Goal: Book appointment/travel/reservation

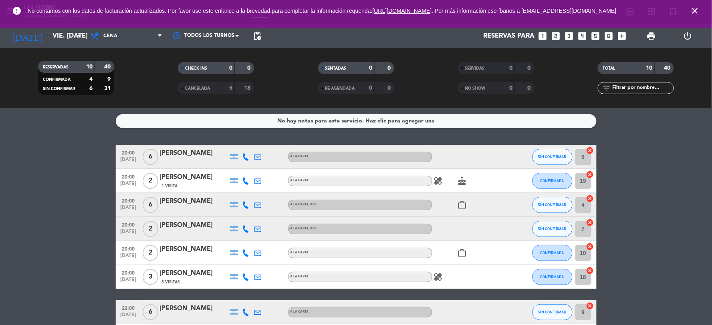
click at [692, 13] on icon "close" at bounding box center [696, 11] width 10 height 10
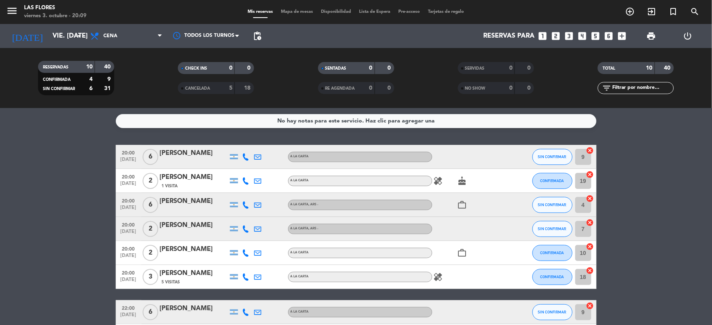
click at [289, 12] on span "Mapa de mesas" at bounding box center [297, 12] width 40 height 4
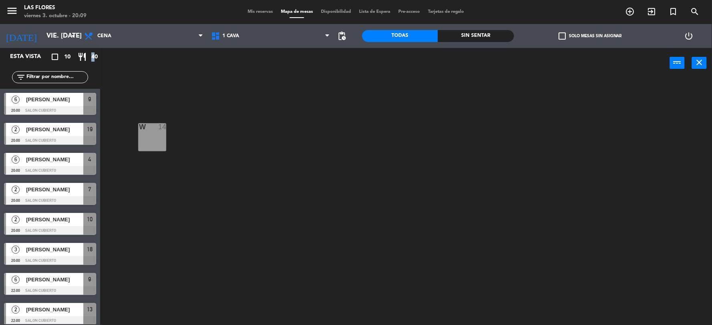
click at [95, 57] on span "40" at bounding box center [94, 57] width 6 height 9
click at [98, 59] on span "40" at bounding box center [94, 57] width 6 height 9
click at [41, 109] on div at bounding box center [50, 110] width 92 height 9
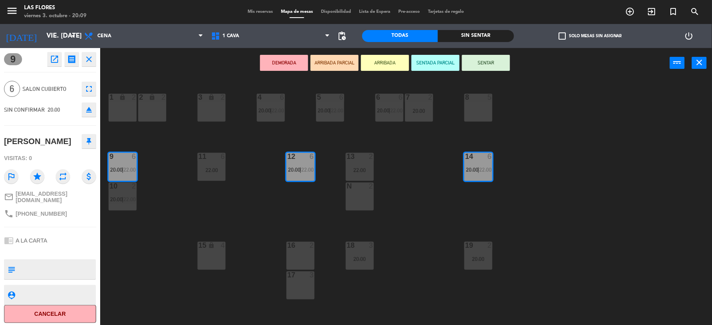
click at [85, 60] on icon "close" at bounding box center [89, 60] width 10 height 10
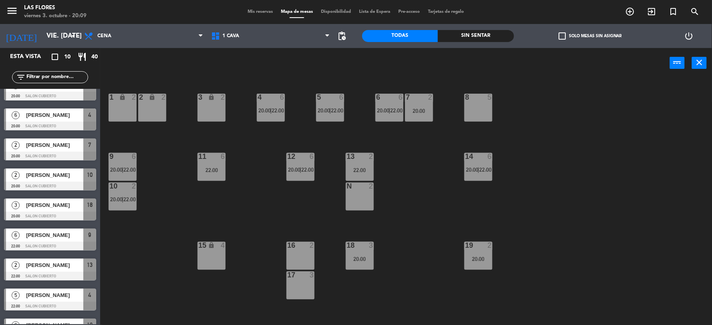
scroll to position [65, 0]
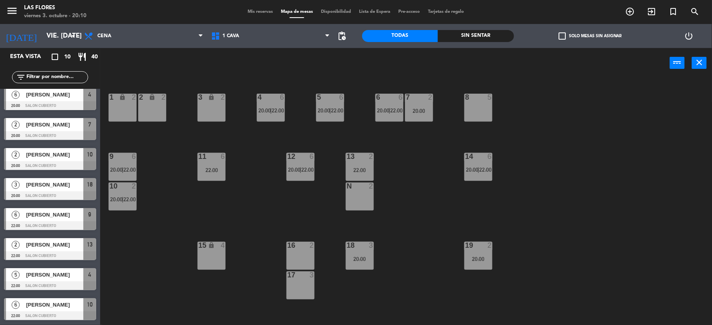
click at [143, 273] on div "1 lock 2 2 lock 2 3 lock 2 4 6 20:00 | 22:00 5 6 20:00 | 22:00 6 6 20:00 | 22:0…" at bounding box center [409, 203] width 605 height 247
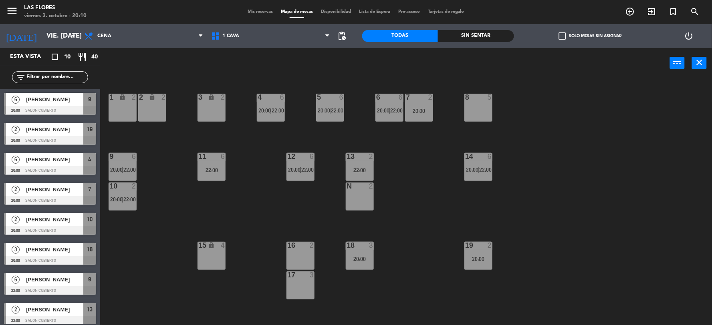
click at [466, 169] on span "20:00" at bounding box center [472, 170] width 12 height 6
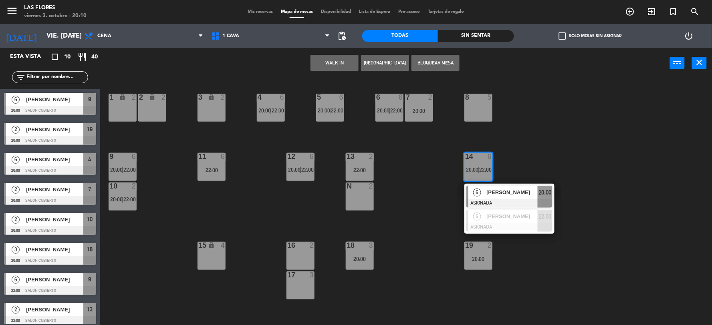
click at [436, 243] on div "1 lock 2 2 lock 2 3 lock 2 4 6 20:00 | 22:00 5 6 20:00 | 22:00 6 6 20:00 | 22:0…" at bounding box center [409, 203] width 605 height 247
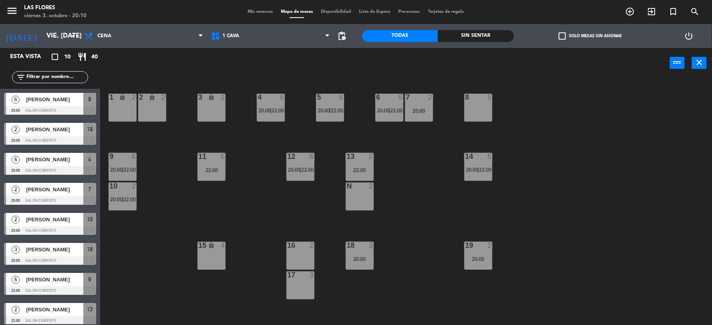
click at [484, 165] on div "14 6 20:00 | 22:00" at bounding box center [479, 167] width 28 height 28
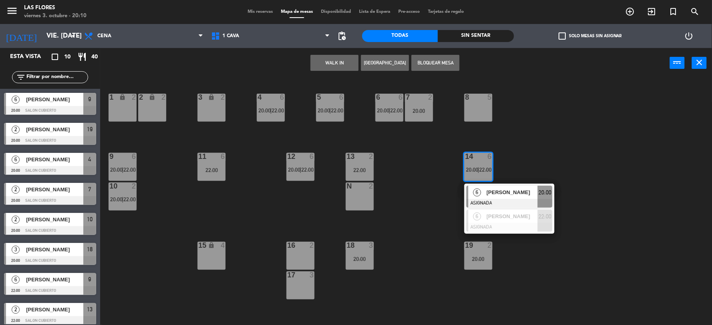
click at [451, 194] on div "1 lock 2 2 lock 2 3 lock 2 4 6 20:00 | 22:00 5 6 20:00 | 22:00 6 6 20:00 | 22:0…" at bounding box center [409, 203] width 605 height 247
